Goal: Task Accomplishment & Management: Manage account settings

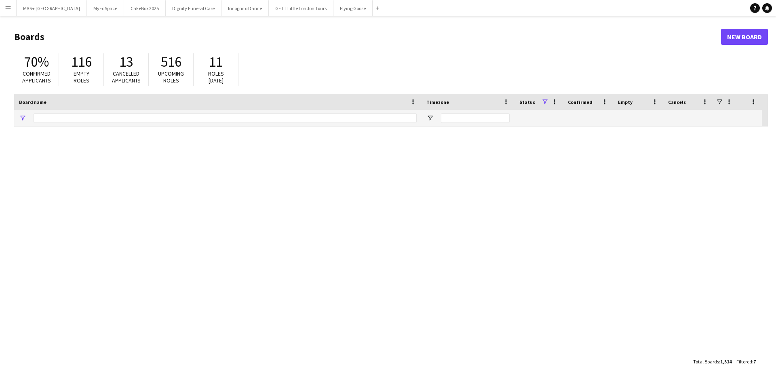
type input "**********"
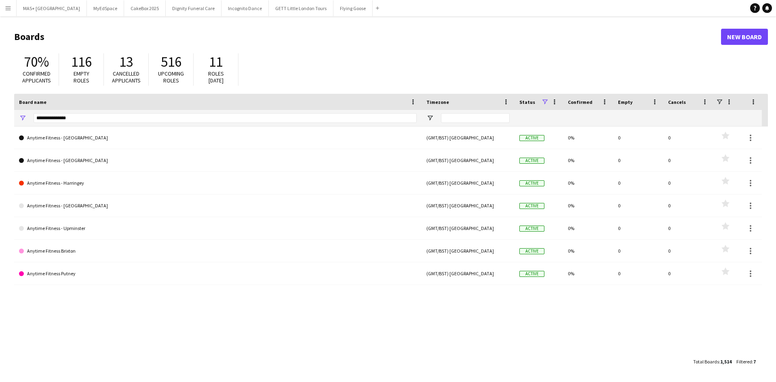
click at [10, 9] on app-icon "Menu" at bounding box center [8, 8] width 6 height 6
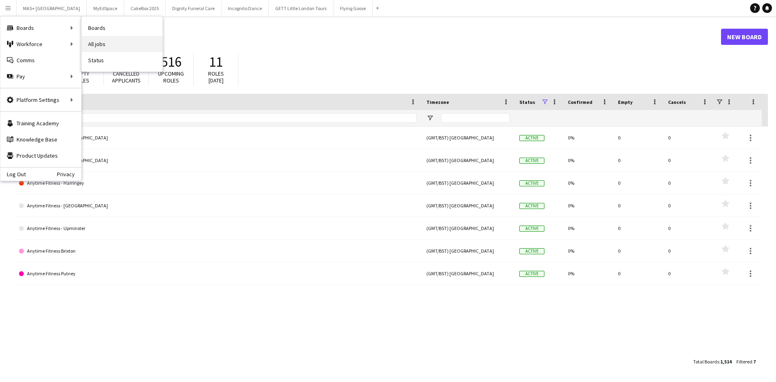
click at [104, 41] on link "All jobs" at bounding box center [122, 44] width 81 height 16
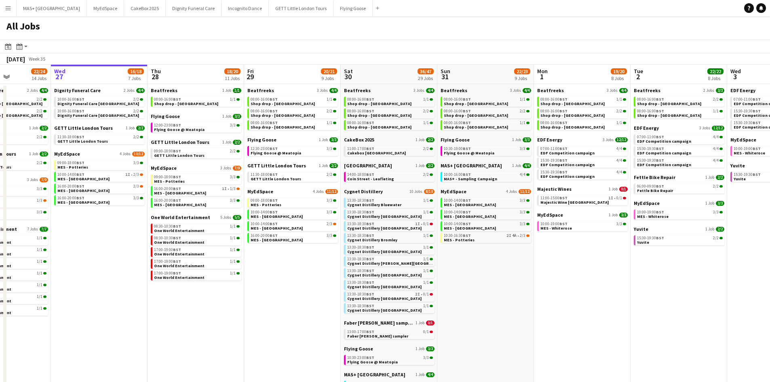
scroll to position [0, 241]
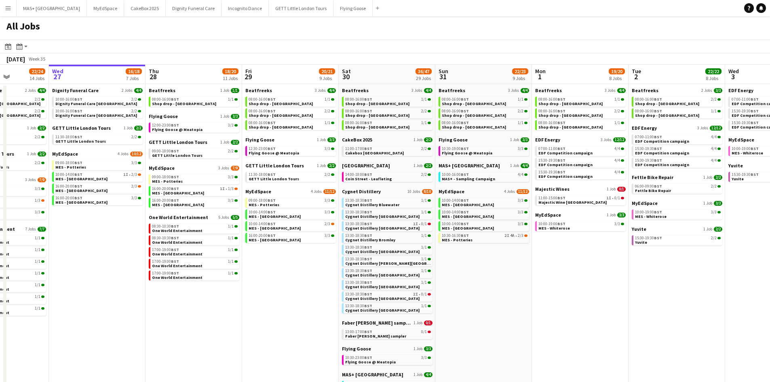
drag, startPoint x: 365, startPoint y: 272, endPoint x: 318, endPoint y: 268, distance: 47.8
click at [318, 268] on app-calendar-viewport "Sun 24 26/26 7 Jobs Mon 25 8/10 5 Jobs Tue 26 22/24 14 Jobs Wed 27 16/18 7 Jobs…" at bounding box center [385, 349] width 770 height 568
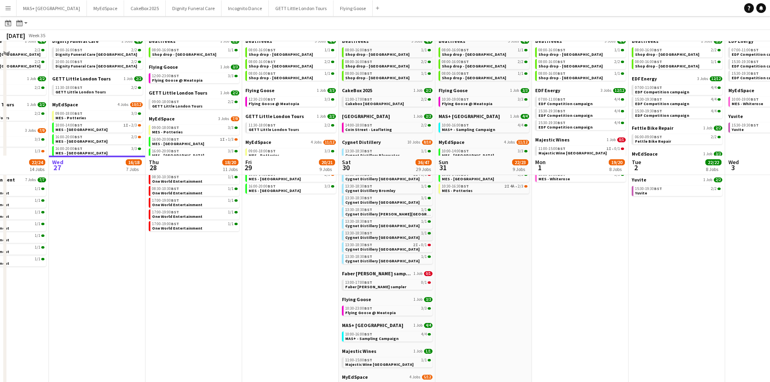
scroll to position [47, 0]
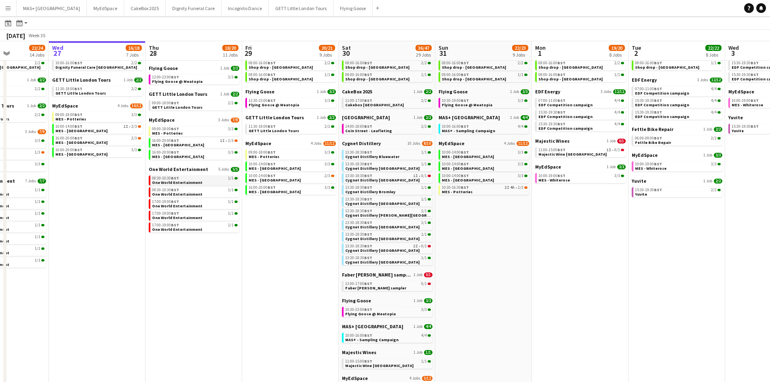
click at [217, 181] on link "08:30-10:30 BST 1/1 One World Entertainment" at bounding box center [195, 179] width 86 height 9
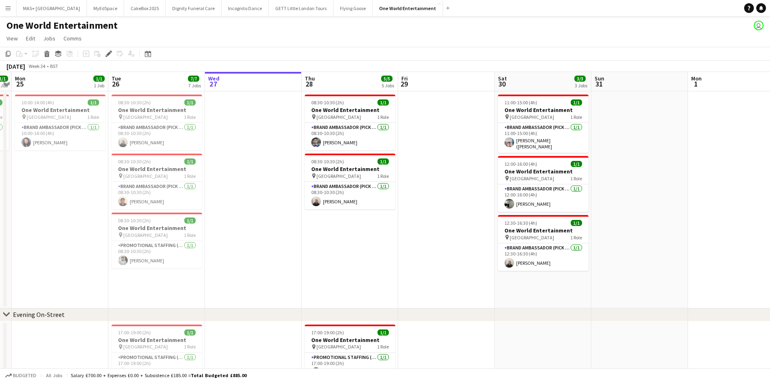
click at [8, 6] on app-icon "Menu" at bounding box center [8, 8] width 6 height 6
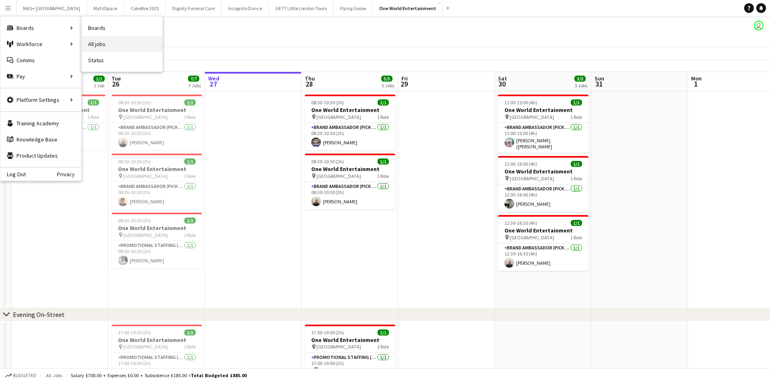
click at [113, 46] on link "All jobs" at bounding box center [122, 44] width 81 height 16
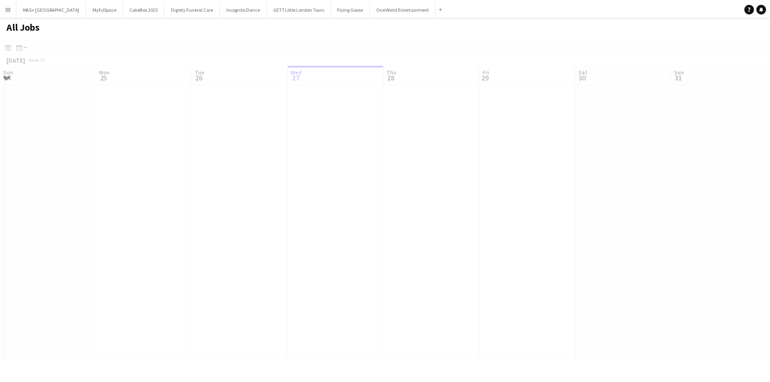
scroll to position [0, 193]
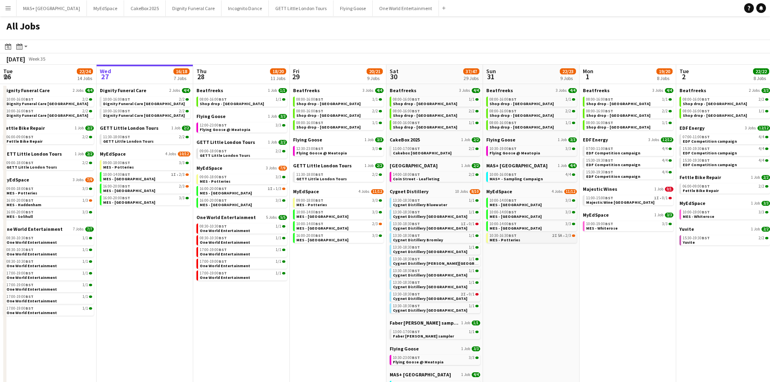
click at [541, 236] on div "10:30-16:30 BST 2I 5A • 2/3" at bounding box center [532, 236] width 86 height 4
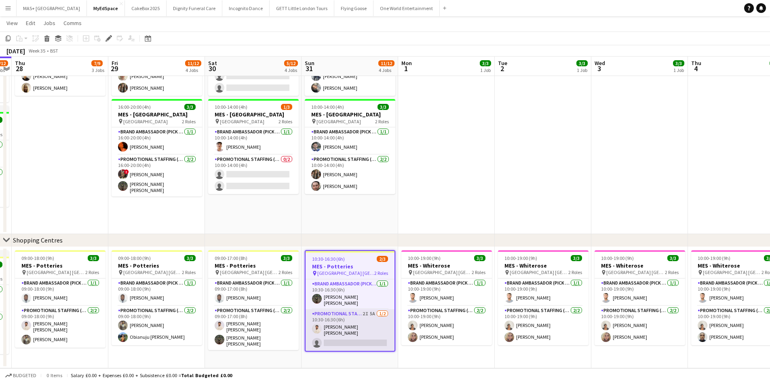
click at [351, 318] on app-card-role "Promotional Staffing (Brand Ambassadors) 2I 5A 1/2 10:30-16:30 (6h) Muzammil Ah…" at bounding box center [350, 330] width 89 height 42
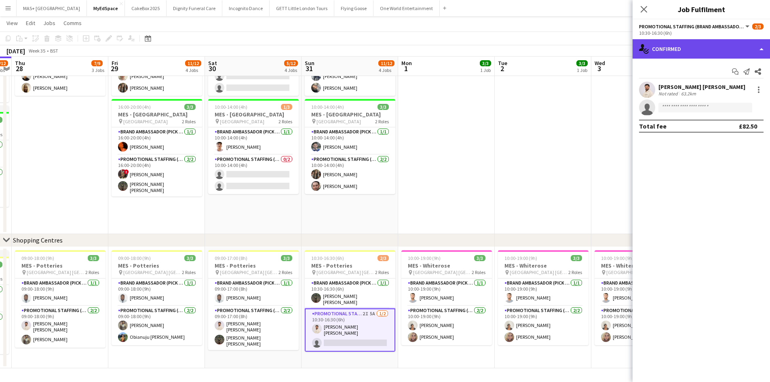
click at [677, 53] on div "single-neutral-actions-check-2 Confirmed" at bounding box center [701, 48] width 137 height 19
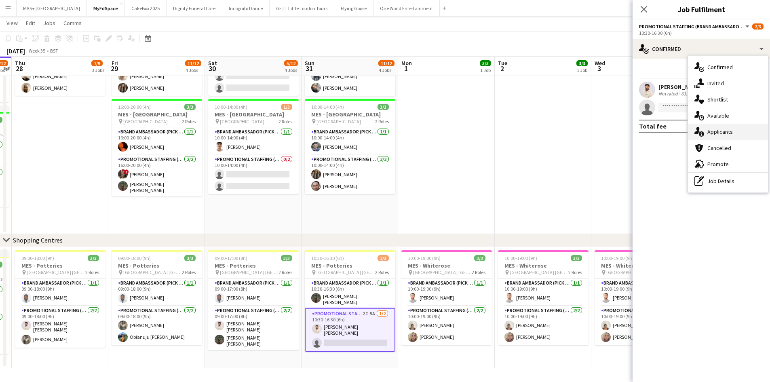
click at [718, 138] on div "single-neutral-actions-information Applicants" at bounding box center [728, 132] width 80 height 16
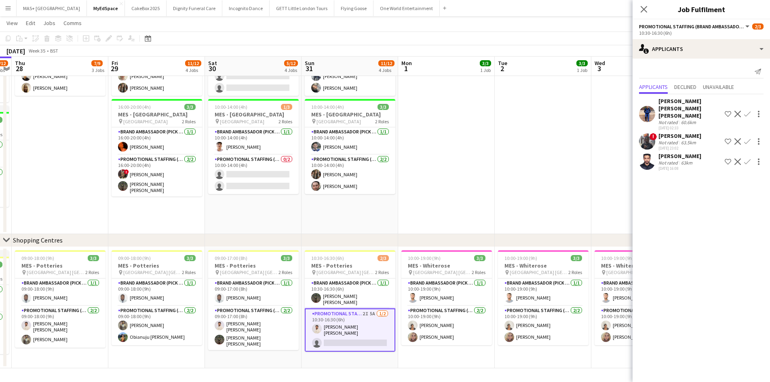
click at [684, 160] on div "63km" at bounding box center [686, 163] width 15 height 6
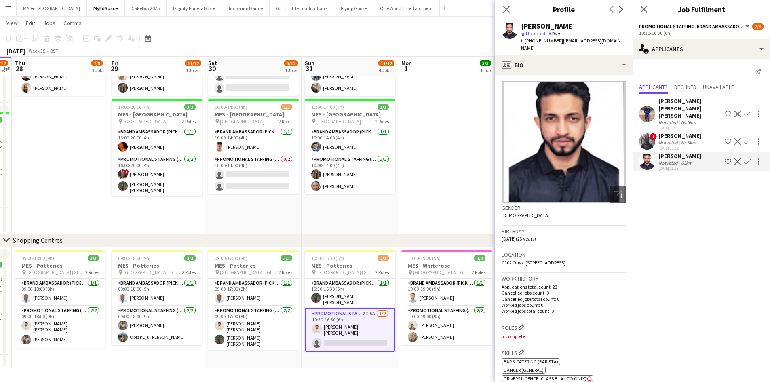
click at [684, 160] on div "63km" at bounding box center [686, 163] width 15 height 6
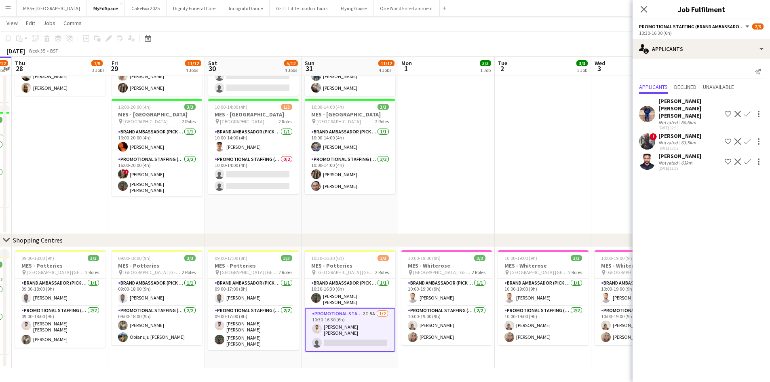
click at [440, 206] on app-date-cell at bounding box center [446, 66] width 97 height 335
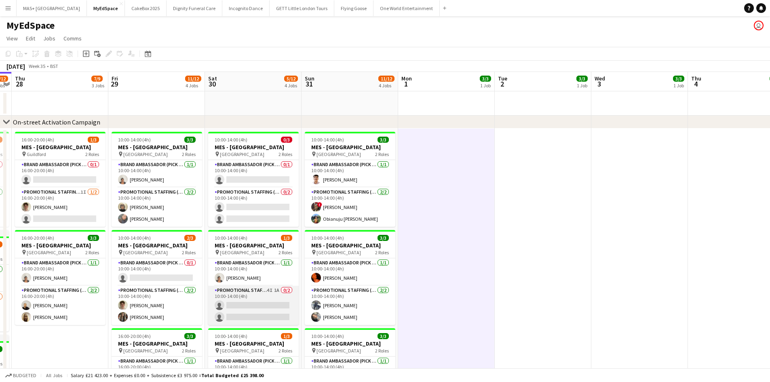
click at [268, 291] on app-card-role "Promotional Staffing (Brand Ambassadors) 4I 1A 0/2 10:00-14:00 (4h) single-neut…" at bounding box center [253, 305] width 91 height 39
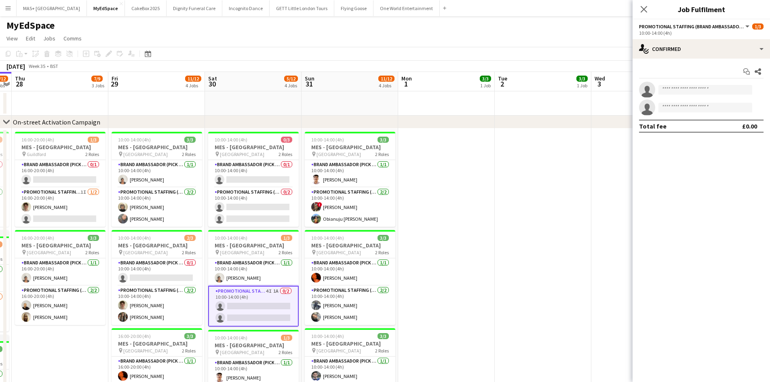
click at [487, 270] on app-date-cell at bounding box center [446, 296] width 97 height 335
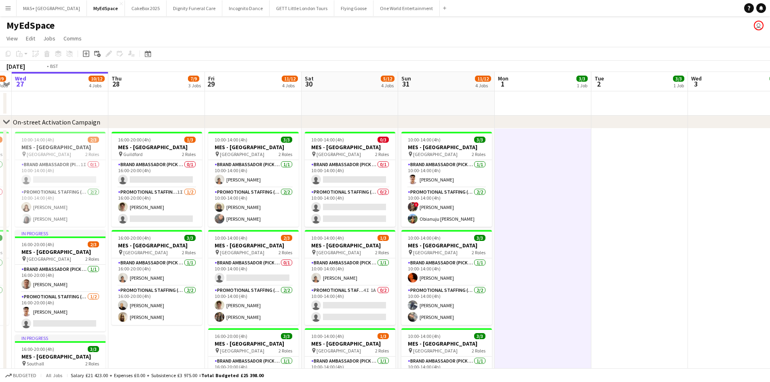
drag, startPoint x: 441, startPoint y: 244, endPoint x: 694, endPoint y: 255, distance: 253.3
click at [731, 245] on app-calendar-viewport "Sun 24 12/12 4 Jobs Mon 25 3/3 1 Job Tue 26 7/9 3 Jobs Wed 27 10/12 4 Jobs Thu …" at bounding box center [385, 334] width 770 height 525
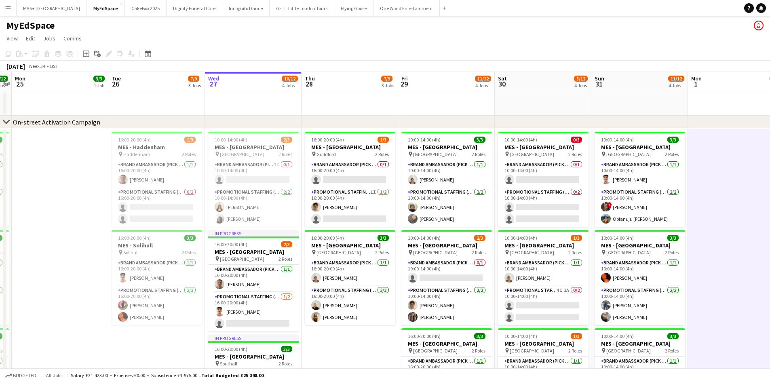
scroll to position [0, 270]
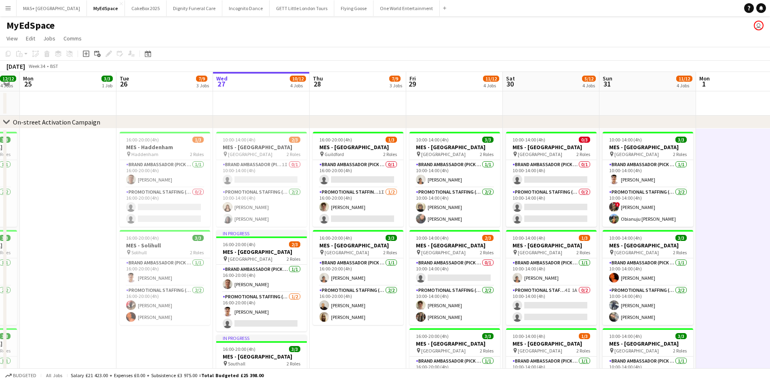
drag, startPoint x: 60, startPoint y: 263, endPoint x: 68, endPoint y: 262, distance: 8.1
click at [68, 262] on app-calendar-viewport "Fri 22 5/5 2 Jobs Sat 23 8/8 3 Jobs Sun 24 12/12 4 Jobs Mon 25 3/3 1 Job Tue 26…" at bounding box center [385, 334] width 770 height 525
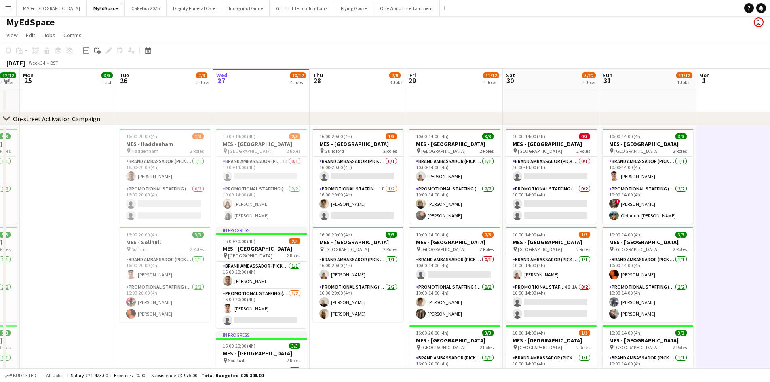
scroll to position [0, 0]
